Goal: Task Accomplishment & Management: Manage account settings

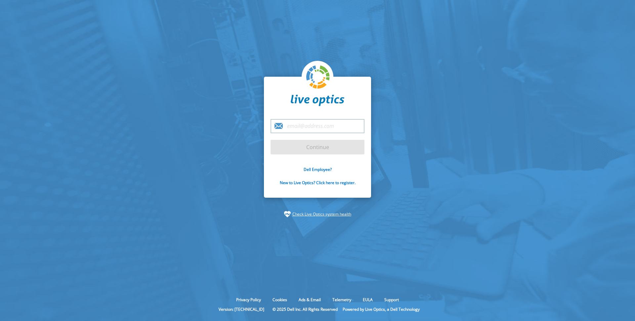
click at [306, 122] on input "email" at bounding box center [318, 126] width 94 height 14
type input "[PERSON_NAME][EMAIL_ADDRESS][PERSON_NAME][DOMAIN_NAME]"
click at [271, 140] on input "Continue" at bounding box center [318, 147] width 94 height 15
click at [304, 148] on input "Continue" at bounding box center [318, 147] width 94 height 15
click at [348, 145] on input "Continue" at bounding box center [318, 147] width 94 height 15
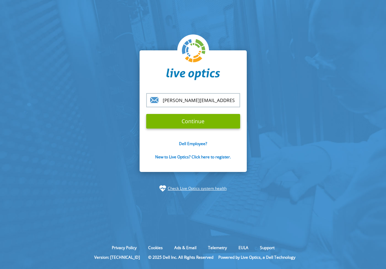
click at [338, 38] on section "[PERSON_NAME][EMAIL_ADDRESS][PERSON_NAME][DOMAIN_NAME] Continue Dell Employee? …" at bounding box center [193, 121] width 386 height 242
click at [193, 121] on input "Continue" at bounding box center [193, 121] width 94 height 15
click at [197, 123] on input "Continue" at bounding box center [193, 121] width 94 height 15
